Goal: Information Seeking & Learning: Check status

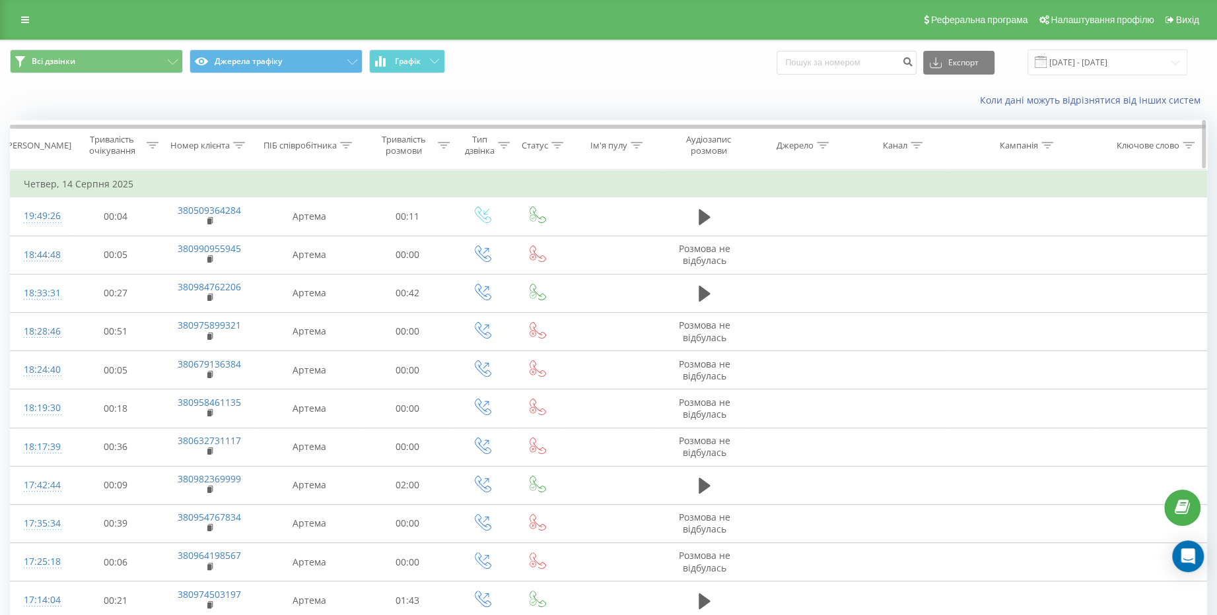
click at [505, 145] on icon at bounding box center [504, 145] width 12 height 7
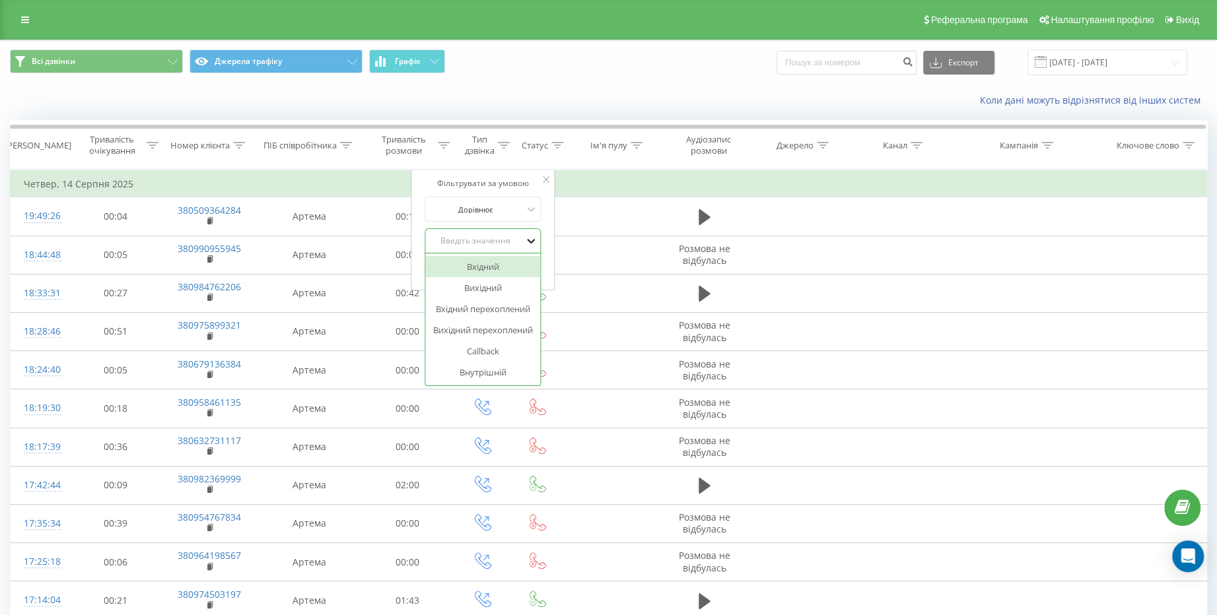
click at [526, 242] on icon at bounding box center [530, 240] width 13 height 13
click at [1131, 65] on input "[DATE] - [DATE]" at bounding box center [1107, 63] width 160 height 26
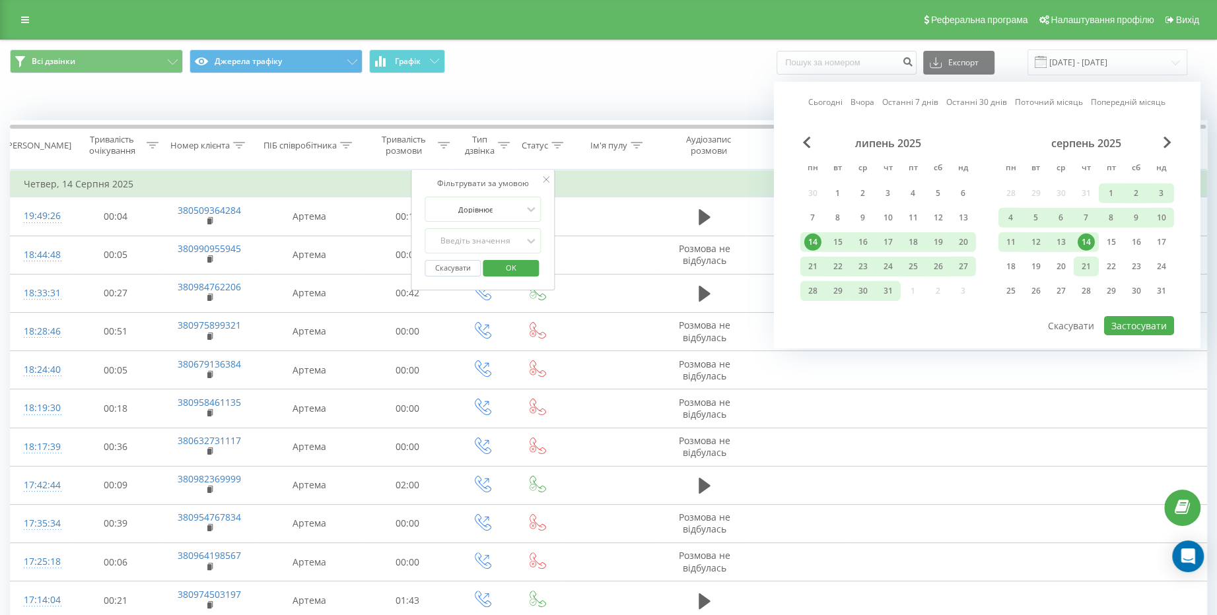
click at [1083, 265] on div "21" at bounding box center [1085, 266] width 17 height 17
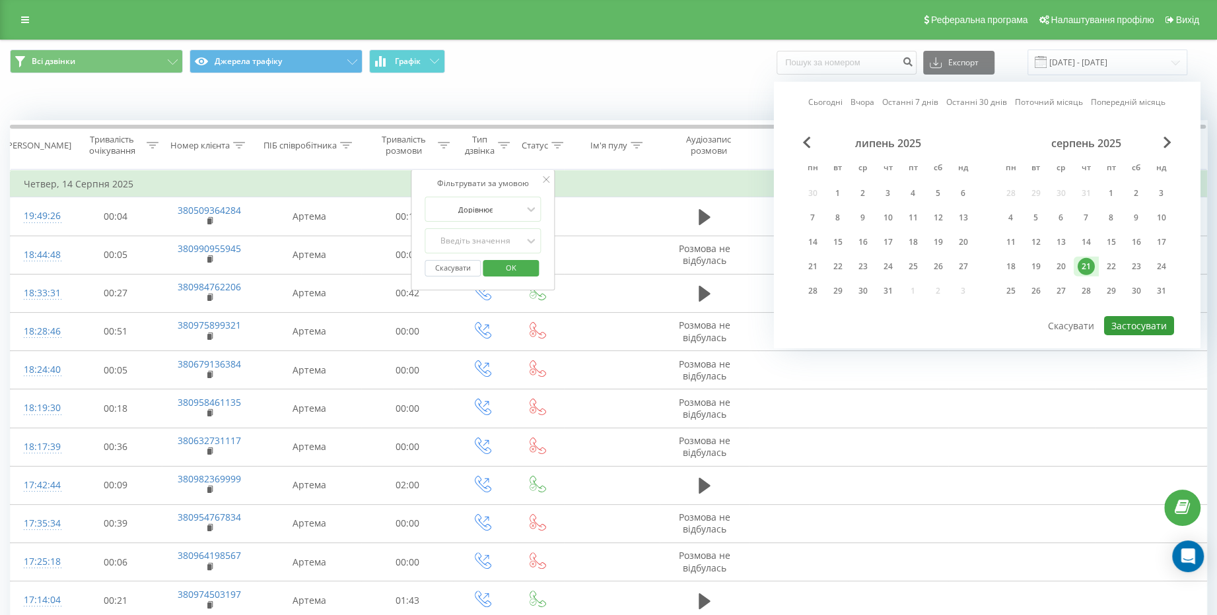
click at [1137, 321] on button "Застосувати" at bounding box center [1139, 325] width 70 height 19
type input "[DATE] - [DATE]"
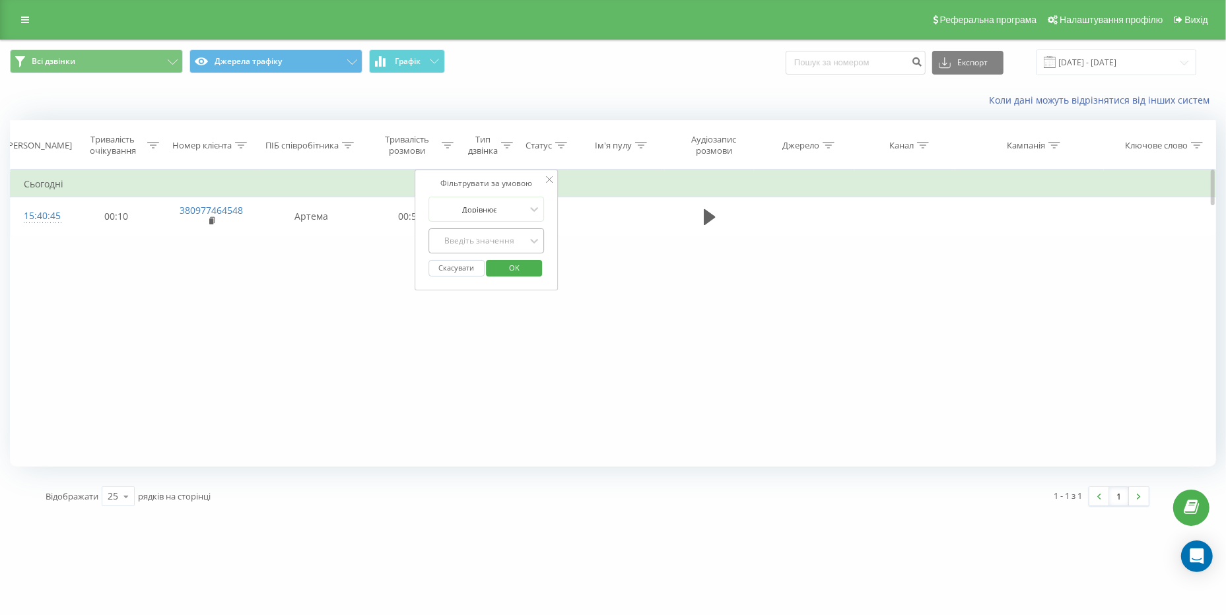
click at [525, 238] on div "Введіть значення" at bounding box center [479, 241] width 96 height 20
click at [795, 160] on th "Джерело" at bounding box center [805, 145] width 100 height 49
click at [531, 210] on icon at bounding box center [533, 209] width 13 height 13
click at [580, 257] on div "Фільтрувати за умовою Дорівнює Скасувати OK Фільтрувати за умовою Містить Скасу…" at bounding box center [613, 318] width 1206 height 297
click at [534, 242] on icon at bounding box center [535, 241] width 8 height 5
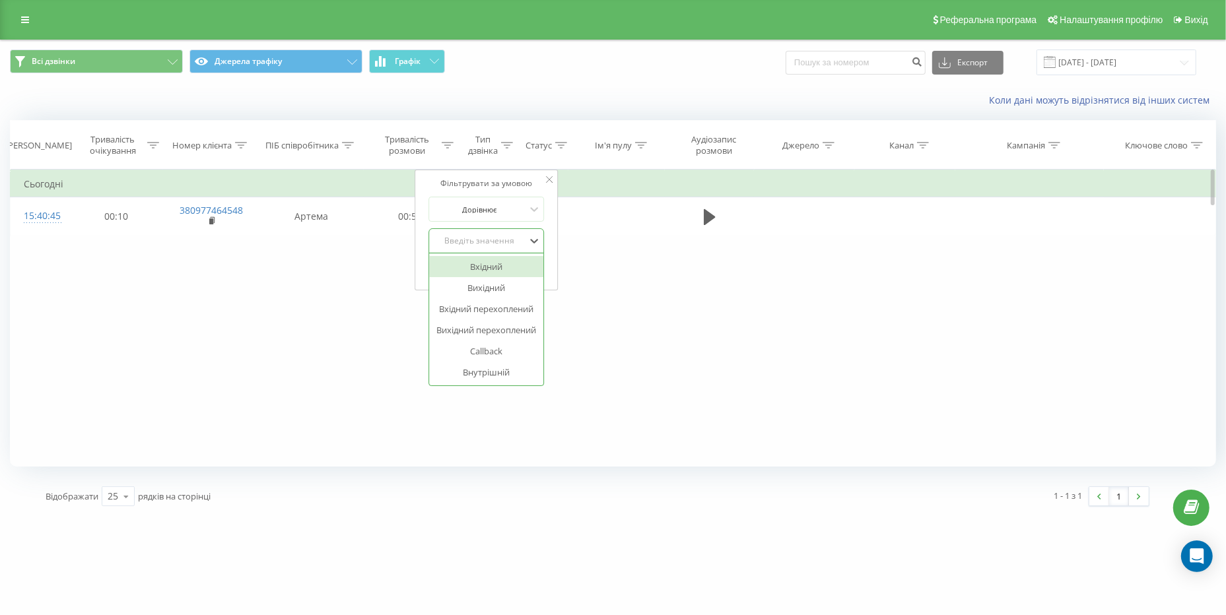
click at [513, 271] on div "Вхідний" at bounding box center [486, 266] width 115 height 21
click at [513, 271] on span "OK" at bounding box center [514, 267] width 37 height 20
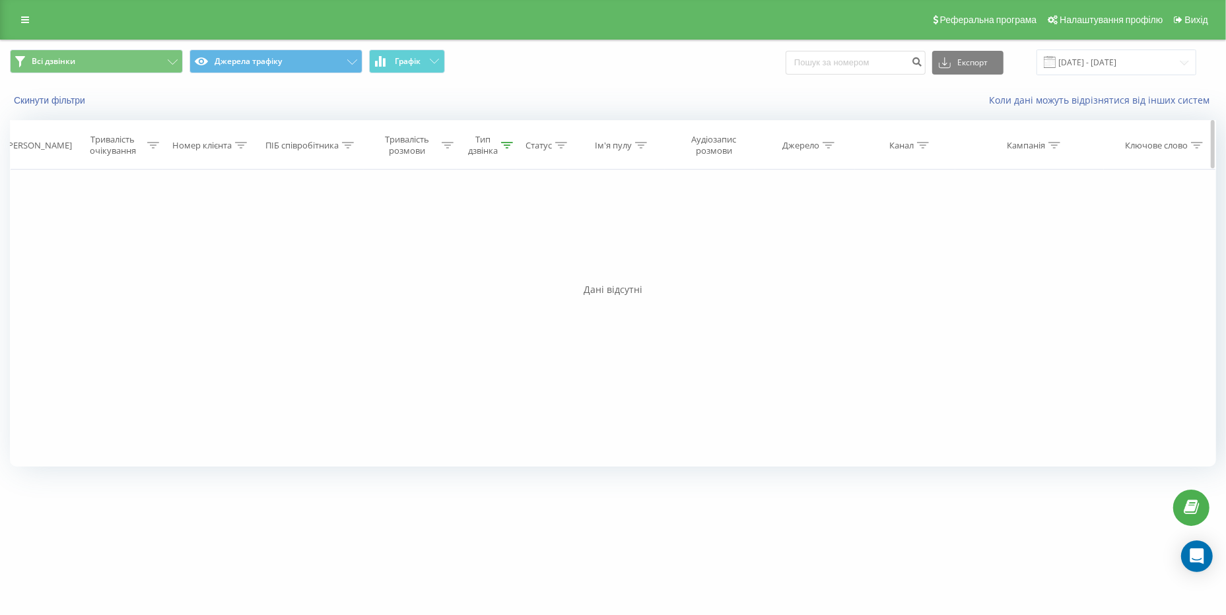
click at [620, 143] on div "Ім'я пулу" at bounding box center [613, 145] width 37 height 11
click at [671, 203] on icon at bounding box center [664, 209] width 13 height 13
click at [758, 336] on div "Фільтрувати за умовою Дорівнює Скасувати OK Фільтрувати за умовою Містить Скасу…" at bounding box center [613, 318] width 1206 height 297
click at [387, 205] on div "Фільтрувати за умовою Дорівнює Скасувати OK Фільтрувати за умовою Містить Скасу…" at bounding box center [613, 318] width 1206 height 297
click at [511, 151] on div "Тип дзвінка" at bounding box center [490, 145] width 45 height 22
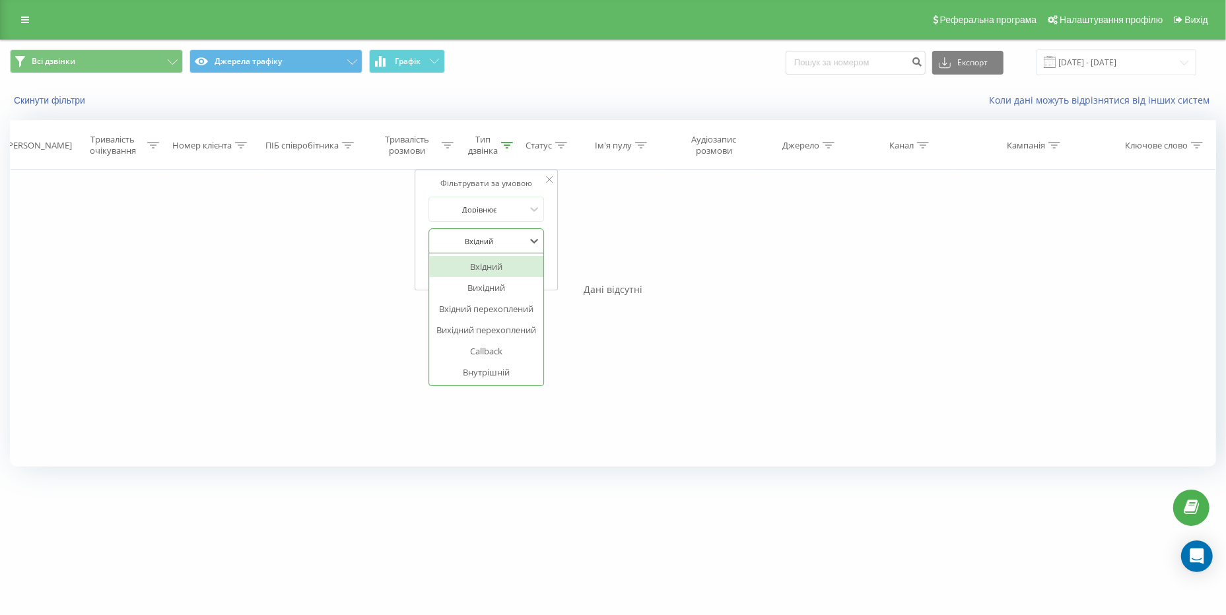
click at [542, 243] on div "Вхідний" at bounding box center [486, 240] width 116 height 25
click at [517, 285] on div "Вихідний" at bounding box center [486, 287] width 115 height 21
click at [513, 271] on span "OK" at bounding box center [514, 267] width 37 height 20
